Goal: Information Seeking & Learning: Learn about a topic

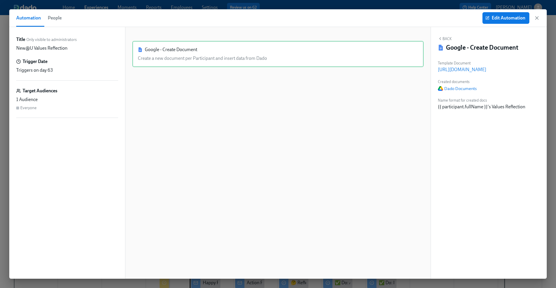
scroll to position [0, 6977]
click at [538, 19] on icon "button" at bounding box center [537, 18] width 3 height 3
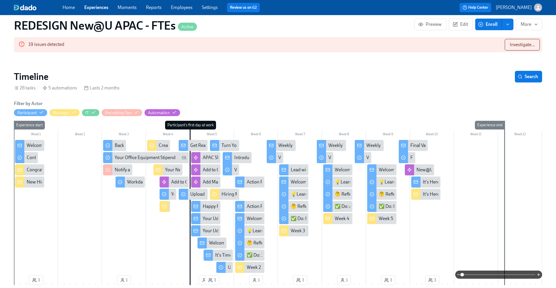
scroll to position [76, 0]
click at [29, 144] on div "Welcome to Udemy - We’re So Happy You’re Here!" at bounding box center [76, 145] width 98 height 6
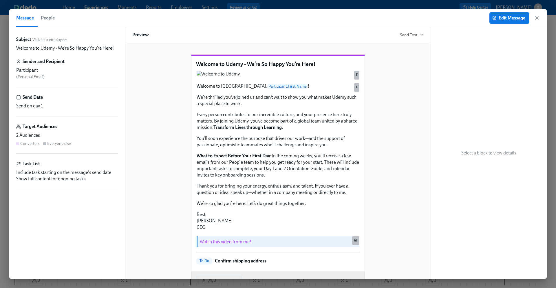
click at [534, 19] on div "Edit Message" at bounding box center [515, 18] width 50 height 12
click at [536, 19] on icon "button" at bounding box center [537, 18] width 3 height 3
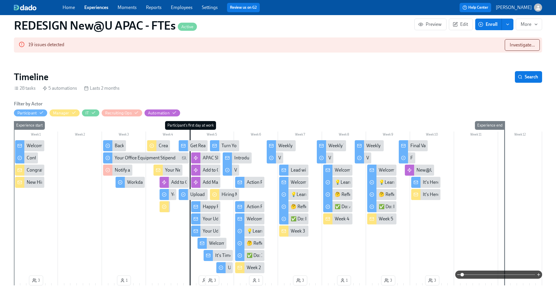
click at [185, 147] on icon at bounding box center [183, 145] width 5 height 5
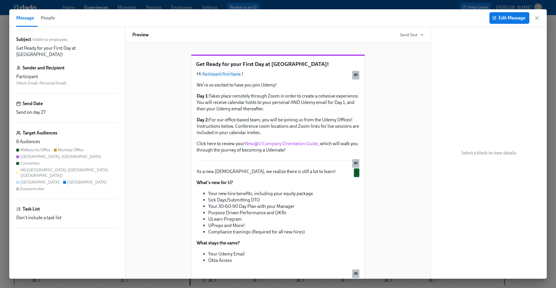
click at [197, 68] on p "Get Ready for your First Day at [GEOGRAPHIC_DATA]!" at bounding box center [278, 64] width 164 height 8
click at [536, 17] on icon "button" at bounding box center [537, 18] width 6 height 6
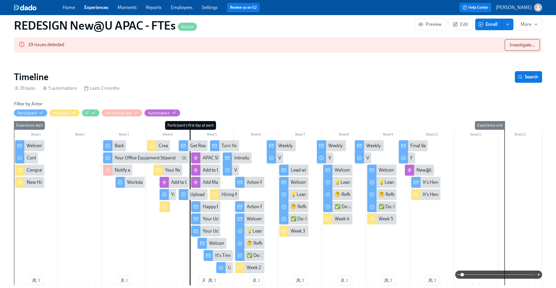
click at [99, 8] on link "Experiences" at bounding box center [96, 8] width 24 height 6
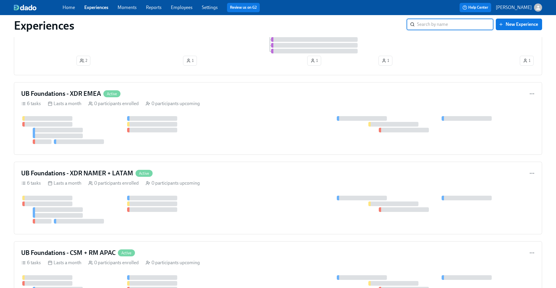
scroll to position [702, 0]
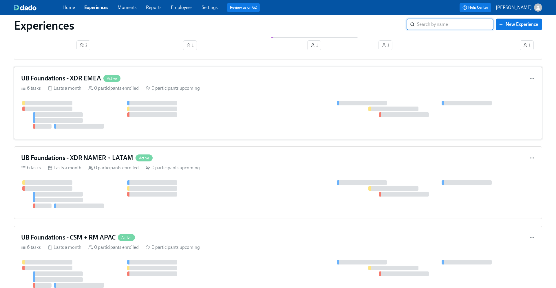
click at [68, 80] on h4 "UB Foundations - XDR EMEA" at bounding box center [61, 78] width 80 height 9
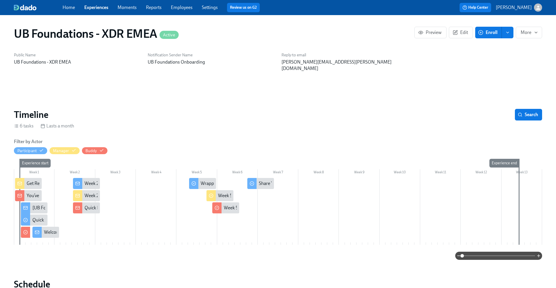
click at [20, 181] on icon at bounding box center [19, 183] width 5 height 5
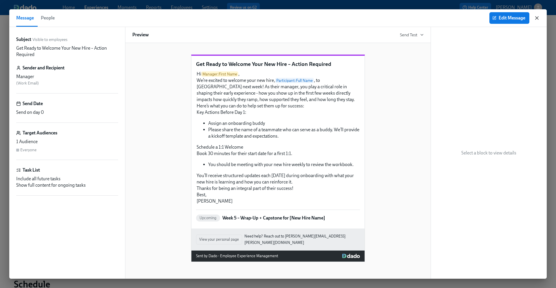
click at [538, 18] on icon "button" at bounding box center [537, 18] width 6 height 6
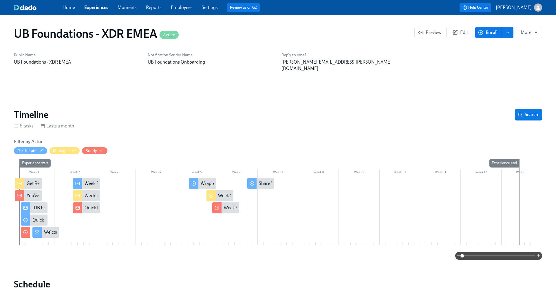
click at [24, 190] on div at bounding box center [19, 195] width 9 height 11
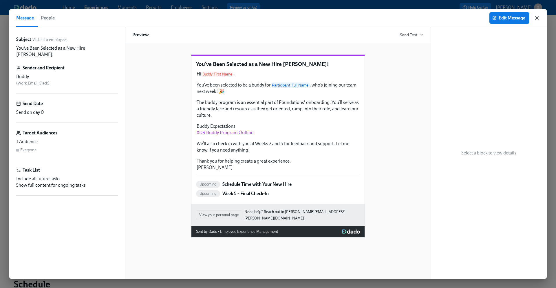
click at [539, 18] on icon "button" at bounding box center [537, 18] width 6 height 6
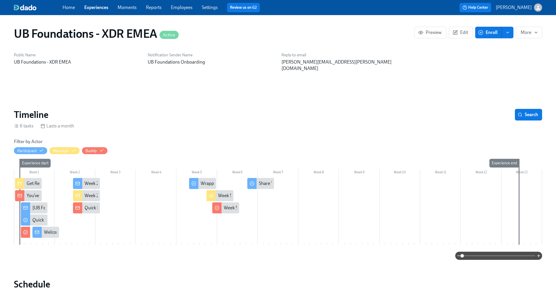
click at [40, 228] on div at bounding box center [36, 231] width 9 height 11
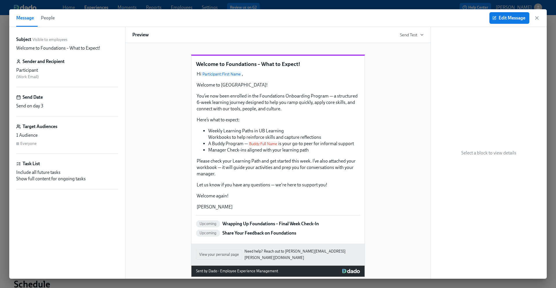
click at [393, 165] on div "Welcome to Foundations – What to Expect! Hi Participant : First Name , Welcome …" at bounding box center [278, 160] width 292 height 231
click at [537, 19] on icon "button" at bounding box center [537, 18] width 6 height 6
